Goal: Task Accomplishment & Management: Complete application form

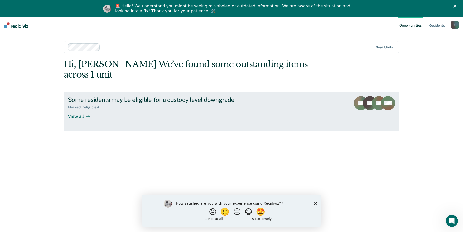
click at [78, 109] on div "View all" at bounding box center [82, 114] width 28 height 10
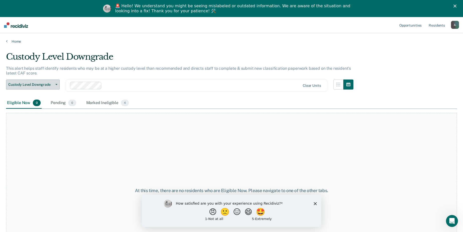
click at [55, 84] on icon "button" at bounding box center [56, 84] width 2 height 1
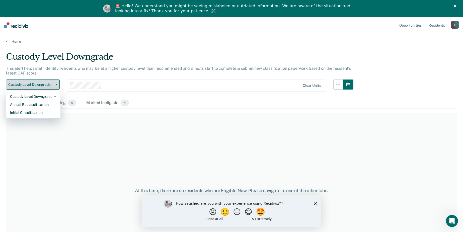
click at [55, 84] on icon "button" at bounding box center [56, 84] width 2 height 1
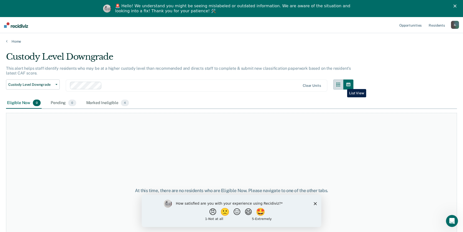
click at [343, 85] on button "button" at bounding box center [338, 84] width 10 height 10
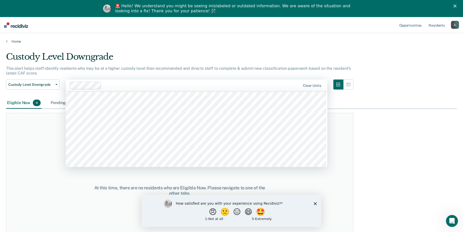
scroll to position [1304, 0]
click at [87, 144] on div "At this time, there are no residents who are Eligible Now. Please navigate to o…" at bounding box center [179, 191] width 347 height 156
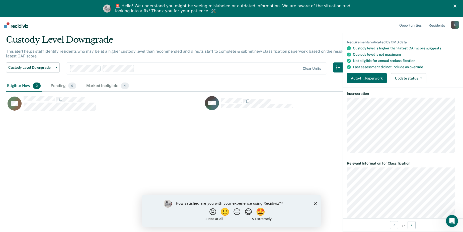
scroll to position [71, 0]
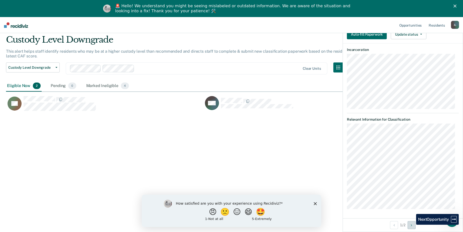
click at [412, 225] on icon "Next Opportunity" at bounding box center [411, 225] width 1 height 4
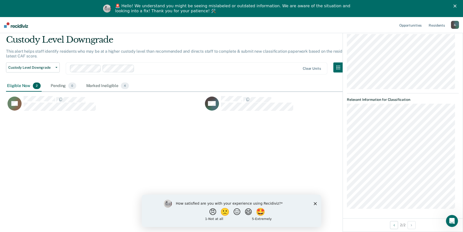
scroll to position [0, 0]
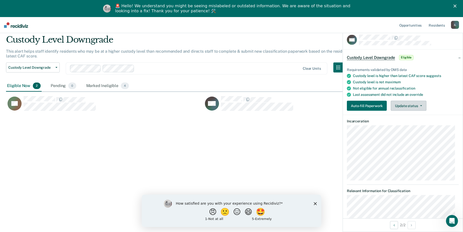
click at [420, 105] on icon "button" at bounding box center [421, 105] width 2 height 1
click at [363, 105] on button "Auto-fill Paperwork" at bounding box center [367, 106] width 40 height 10
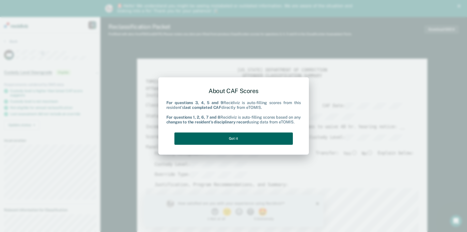
click at [231, 136] on button "Got it" at bounding box center [233, 138] width 118 height 12
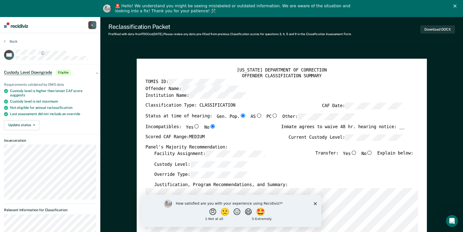
click at [316, 204] on icon "Close survey" at bounding box center [315, 203] width 3 height 3
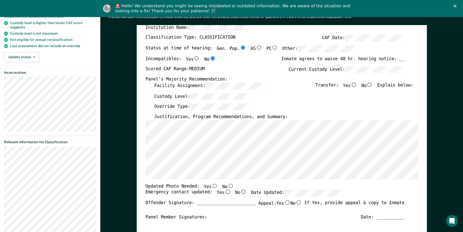
scroll to position [25, 0]
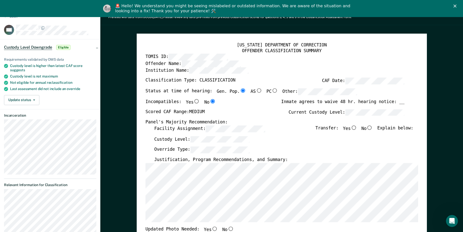
click at [240, 91] on input "Gen. Pop." at bounding box center [243, 91] width 6 height 5
click at [193, 100] on input "Yes" at bounding box center [196, 101] width 6 height 5
type textarea "x"
radio input "true"
radio input "false"
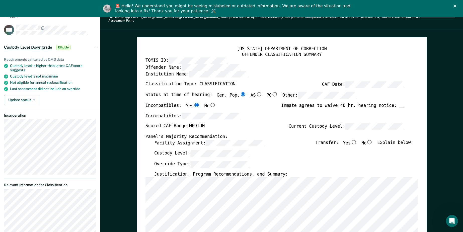
click at [373, 140] on input "No" at bounding box center [369, 142] width 6 height 5
type textarea "x"
radio input "true"
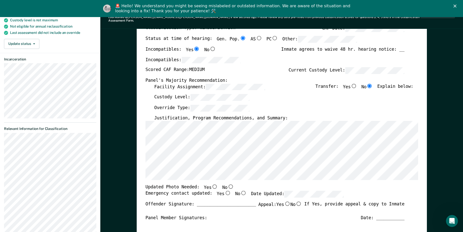
scroll to position [100, 0]
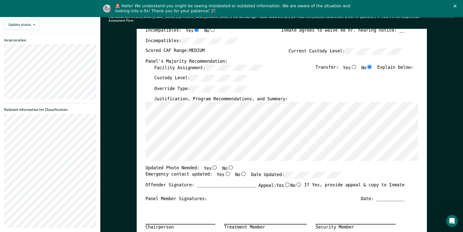
click at [227, 165] on input "No" at bounding box center [230, 167] width 6 height 5
type textarea "x"
radio input "true"
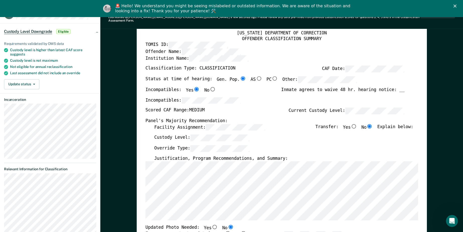
scroll to position [0, 0]
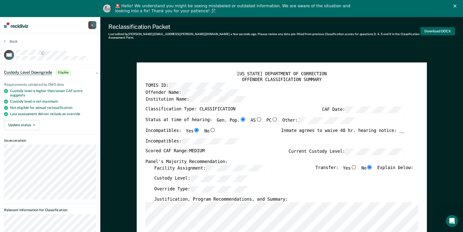
click at [435, 28] on button "Download DOCX" at bounding box center [437, 31] width 35 height 8
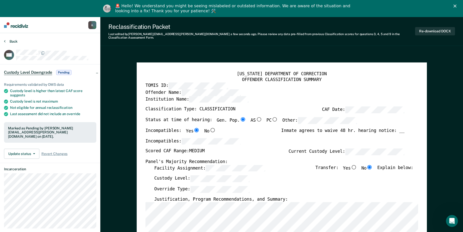
click at [11, 41] on button "Back" at bounding box center [11, 41] width 14 height 5
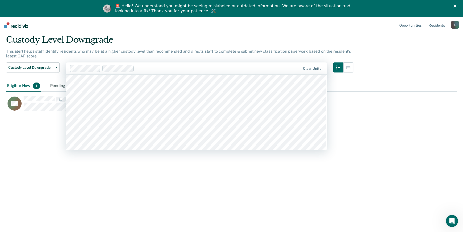
scroll to position [1354, 0]
click at [132, 164] on div "Custody Level Downgrade This alert helps staff identify residents who may be at…" at bounding box center [231, 115] width 451 height 160
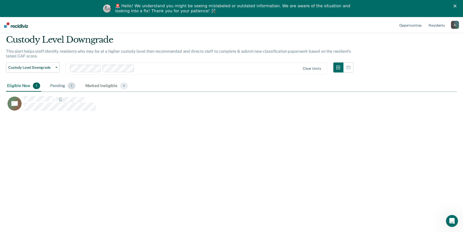
click at [60, 85] on div "Pending 1" at bounding box center [62, 85] width 27 height 11
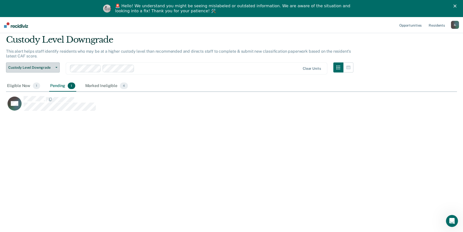
click at [57, 68] on button "Custody Level Downgrade" at bounding box center [33, 67] width 54 height 10
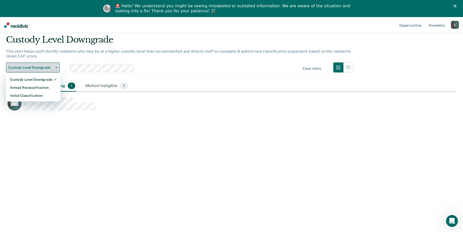
click at [57, 68] on button "Custody Level Downgrade" at bounding box center [33, 67] width 54 height 10
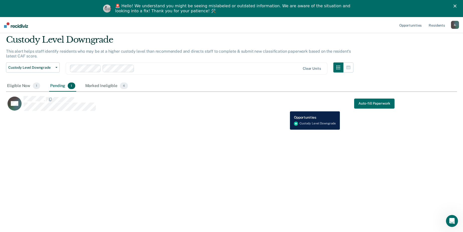
click at [286, 108] on div "WC Auto-fill Paperwork" at bounding box center [200, 103] width 388 height 15
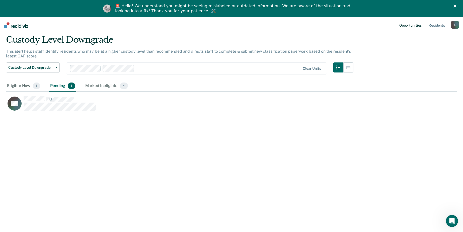
click at [414, 26] on link "Opportunities" at bounding box center [410, 25] width 24 height 16
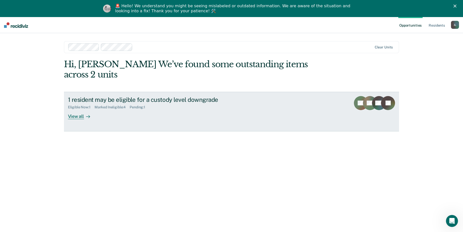
click at [74, 109] on div "View all" at bounding box center [82, 114] width 28 height 10
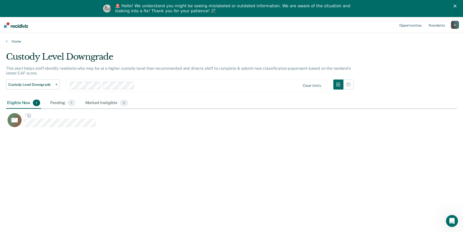
scroll to position [156, 447]
click at [436, 27] on link "Resident s" at bounding box center [436, 25] width 18 height 16
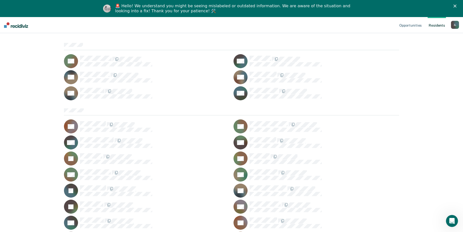
scroll to position [6, 0]
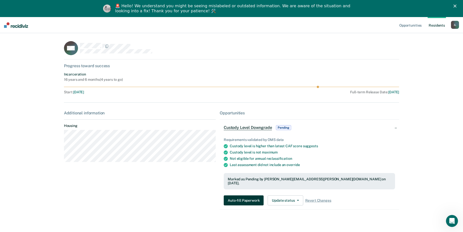
click at [240, 195] on button "Auto-fill Paperwork" at bounding box center [244, 200] width 40 height 10
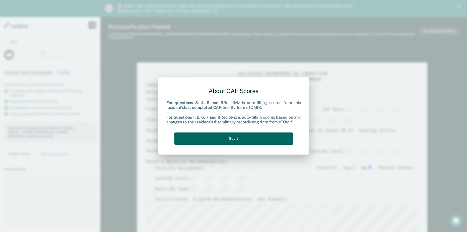
click at [232, 138] on button "Got it" at bounding box center [233, 138] width 118 height 12
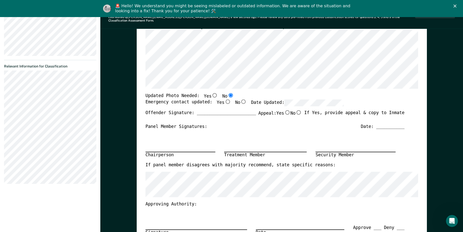
scroll to position [176, 0]
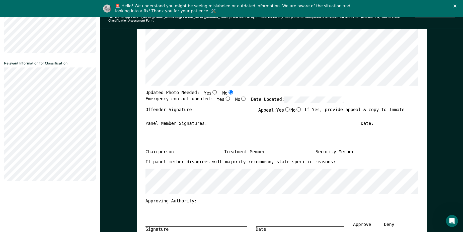
click at [224, 96] on input "Yes" at bounding box center [227, 98] width 6 height 5
type textarea "x"
radio input "true"
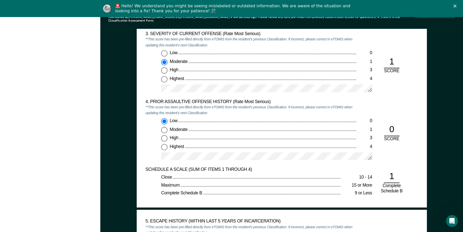
scroll to position [627, 0]
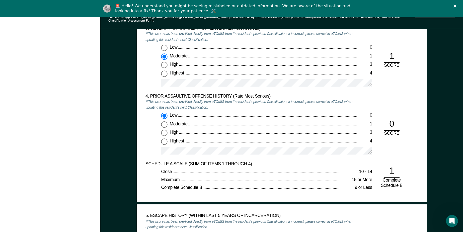
click at [164, 130] on input "High 3" at bounding box center [164, 133] width 6 height 6
type textarea "x"
radio input "false"
radio input "true"
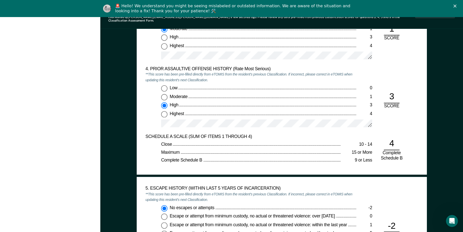
scroll to position [652, 0]
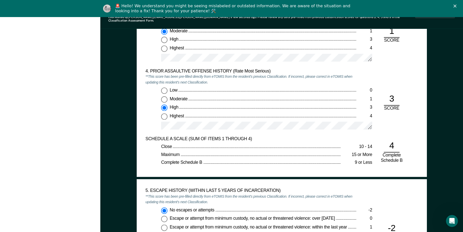
click at [165, 88] on input "Low 0" at bounding box center [164, 91] width 6 height 6
type textarea "x"
radio input "true"
radio input "false"
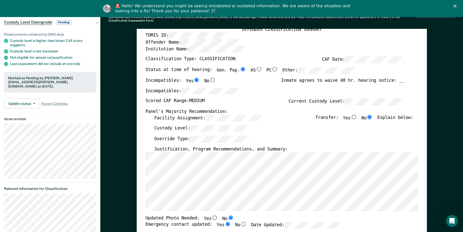
scroll to position [0, 0]
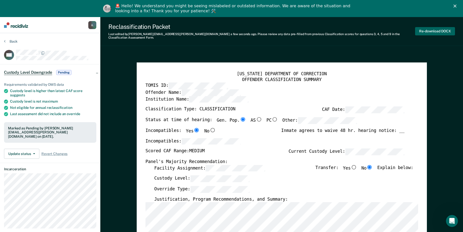
click at [431, 28] on button "Re-download DOCX" at bounding box center [435, 31] width 40 height 8
click at [8, 40] on button "Back" at bounding box center [11, 41] width 14 height 5
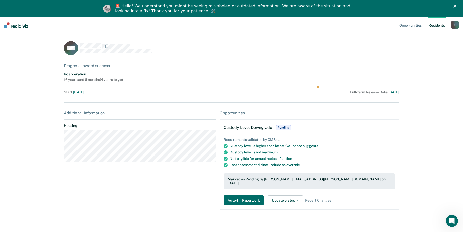
click at [457, 4] on div "🚨 Hello! We understand you might be seeing mislabeled or outdated information. …" at bounding box center [231, 8] width 463 height 13
click at [456, 5] on polygon "Close" at bounding box center [454, 6] width 3 height 3
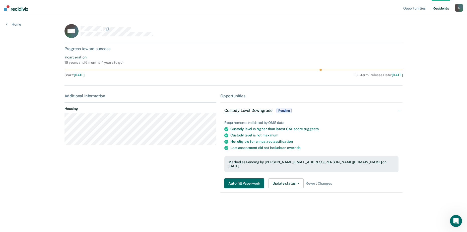
click at [439, 8] on link "Resident s" at bounding box center [440, 8] width 18 height 16
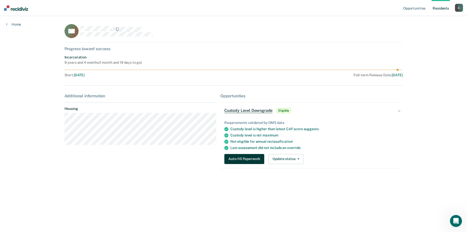
click at [246, 158] on button "Auto-fill Paperwork" at bounding box center [244, 159] width 40 height 10
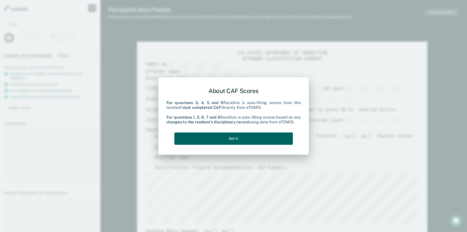
click at [234, 139] on button "Got it" at bounding box center [233, 138] width 118 height 12
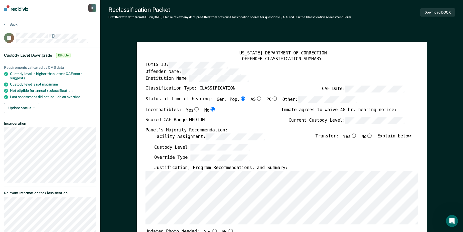
scroll to position [25, 0]
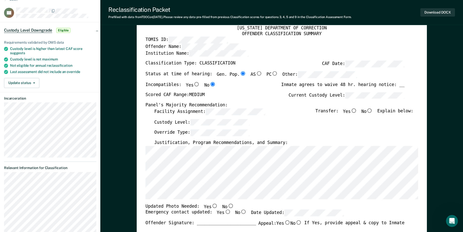
click at [372, 111] on input "No" at bounding box center [369, 110] width 6 height 5
type textarea "x"
radio input "true"
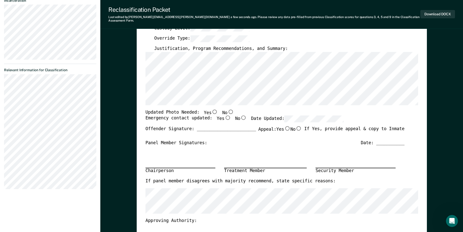
scroll to position [125, 0]
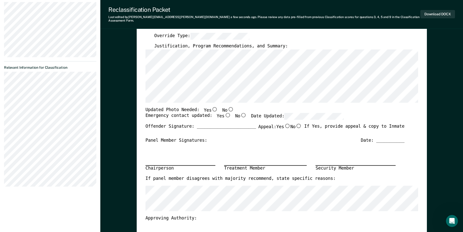
click at [227, 107] on input "No" at bounding box center [230, 109] width 6 height 5
type textarea "x"
radio input "true"
click at [224, 113] on input "Yes" at bounding box center [227, 115] width 6 height 5
type textarea "x"
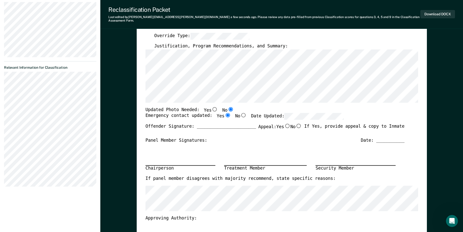
radio input "true"
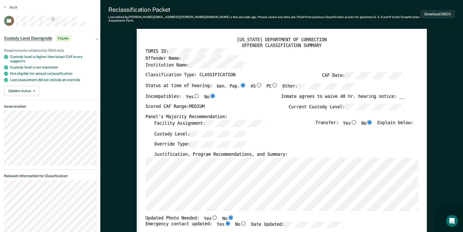
scroll to position [0, 0]
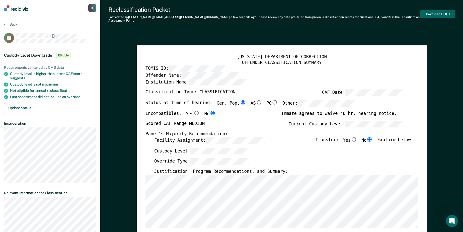
click at [439, 11] on button "Download DOCX" at bounding box center [437, 14] width 35 height 8
type textarea "x"
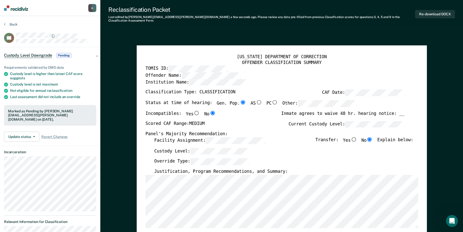
click at [92, 8] on div "[PERSON_NAME]" at bounding box center [92, 8] width 8 height 8
click at [60, 20] on link "Profile" at bounding box center [72, 20] width 40 height 4
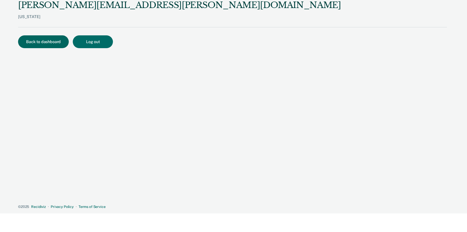
click at [44, 40] on button "Back to dashboard" at bounding box center [43, 41] width 51 height 13
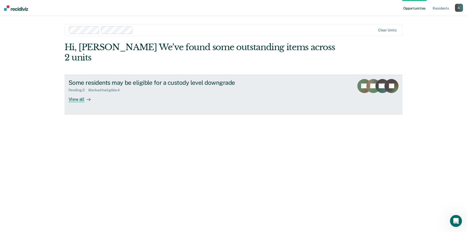
click at [74, 92] on div "View all" at bounding box center [82, 97] width 28 height 10
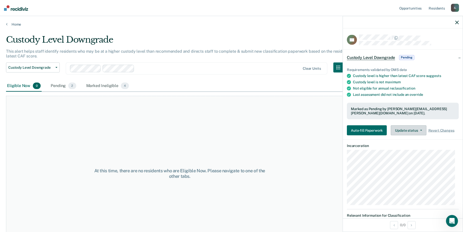
click at [420, 130] on icon "button" at bounding box center [421, 130] width 2 height 1
click at [457, 24] on icon "button" at bounding box center [457, 23] width 4 height 4
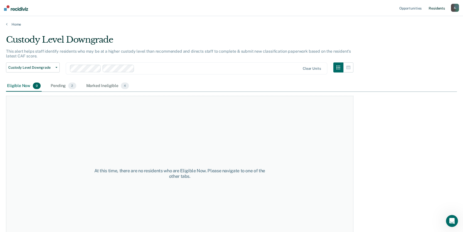
click at [439, 8] on link "Resident s" at bounding box center [436, 8] width 18 height 16
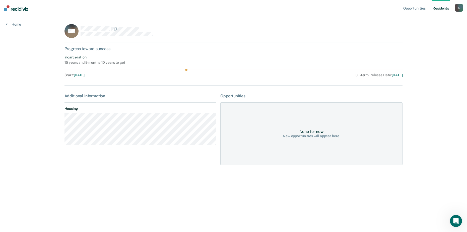
click at [436, 8] on link "Resident s" at bounding box center [440, 8] width 18 height 16
click at [439, 8] on link "Resident s" at bounding box center [440, 8] width 18 height 16
click at [443, 9] on link "Resident s" at bounding box center [440, 8] width 18 height 16
